Goal: Connect with others: Connect with others

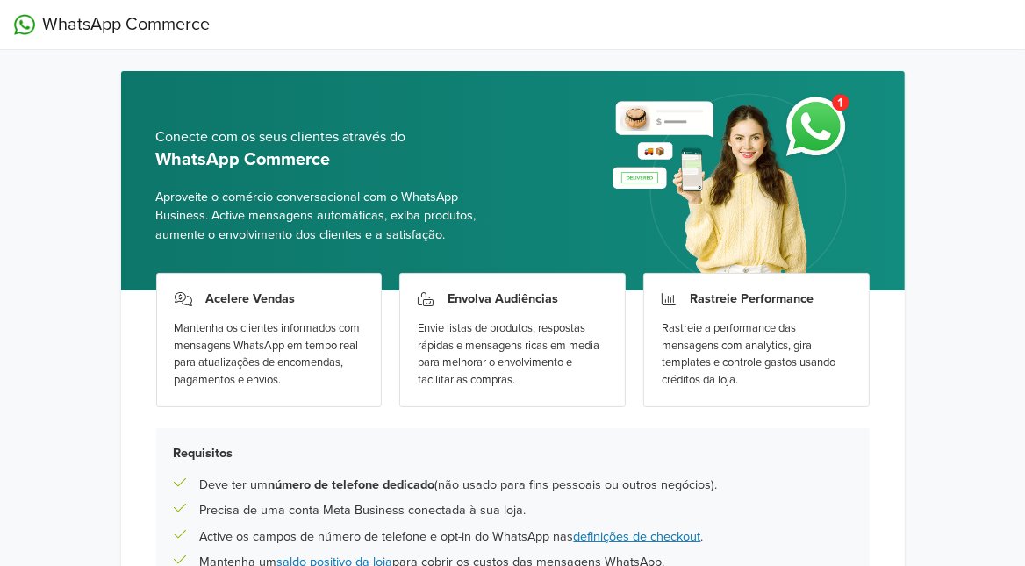
scroll to position [178, 0]
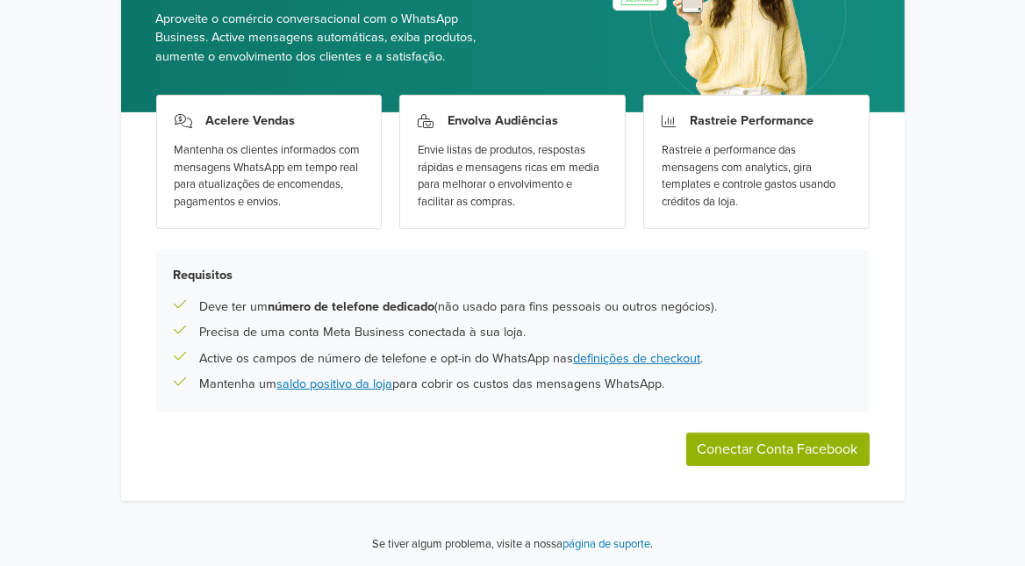
click at [817, 433] on button "Conectar Conta Facebook" at bounding box center [777, 448] width 183 height 33
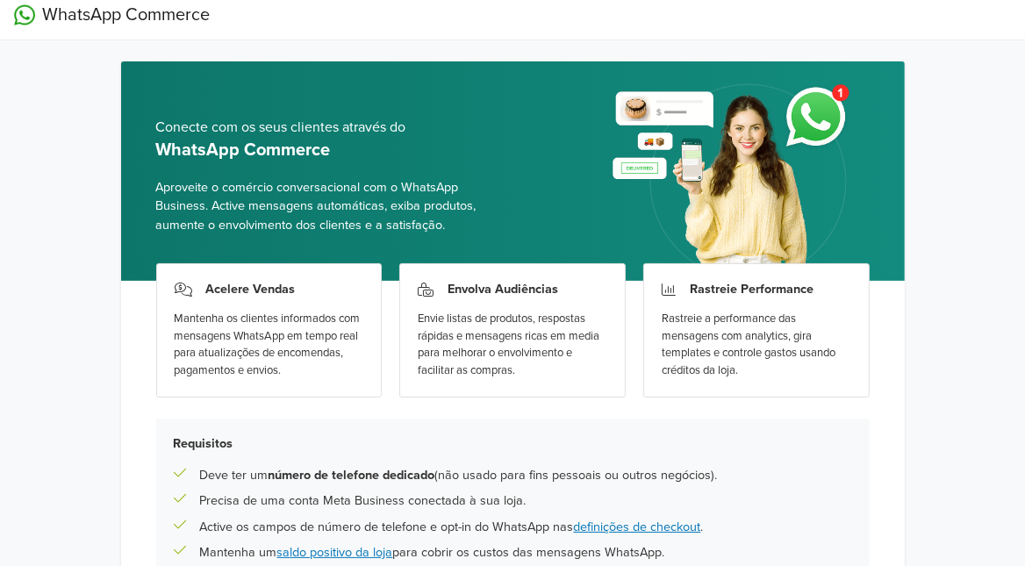
scroll to position [178, 0]
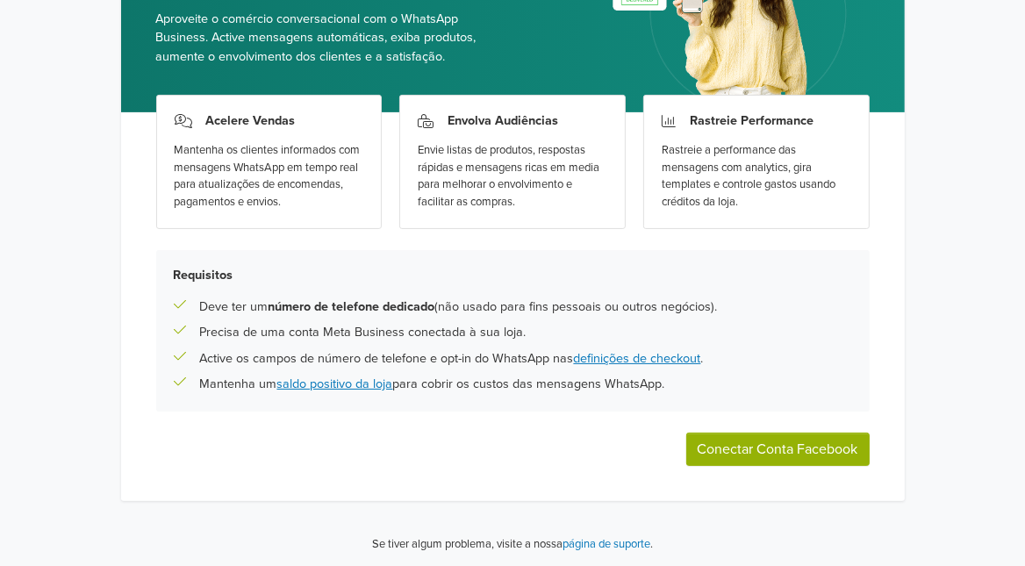
click at [806, 443] on button "Conectar Conta Facebook" at bounding box center [777, 448] width 183 height 33
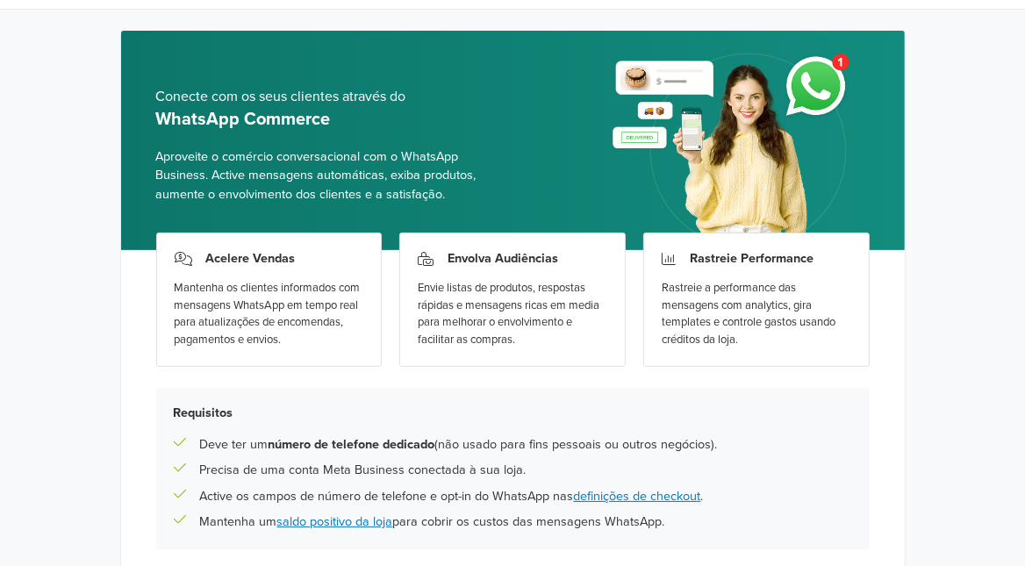
scroll to position [0, 0]
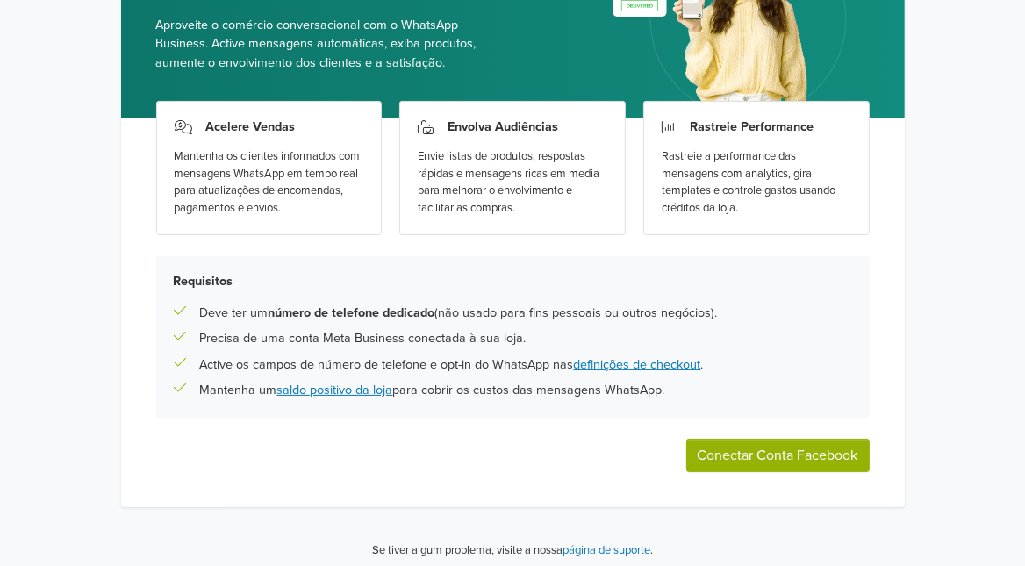
scroll to position [178, 0]
